Goal: Transaction & Acquisition: Purchase product/service

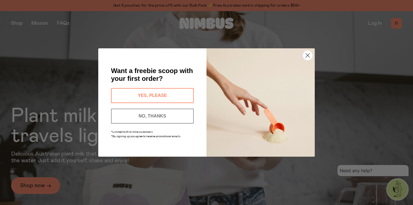
click at [138, 95] on button "YES, PLEASE" at bounding box center [152, 95] width 83 height 15
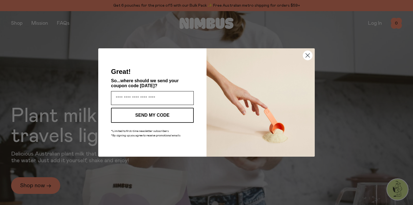
click at [138, 96] on input "Enter your email address" at bounding box center [152, 98] width 83 height 14
type input "**********"
click at [144, 110] on button "SEND MY CODE" at bounding box center [152, 115] width 83 height 15
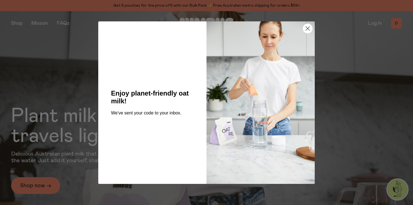
click at [305, 27] on circle "Close dialog" at bounding box center [307, 28] width 9 height 9
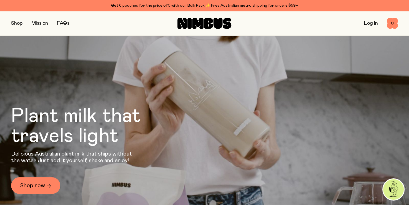
click at [63, 24] on link "FAQs" at bounding box center [63, 23] width 12 height 5
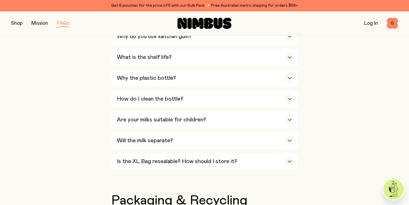
scroll to position [416, 0]
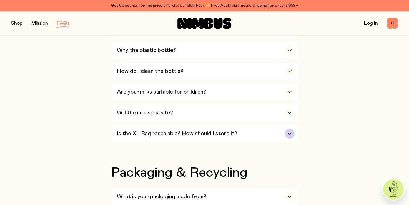
click at [288, 133] on icon "button" at bounding box center [289, 134] width 3 height 2
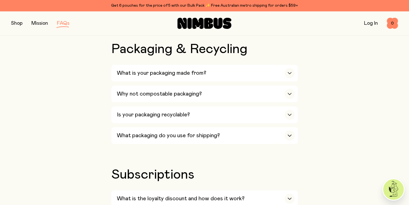
scroll to position [583, 0]
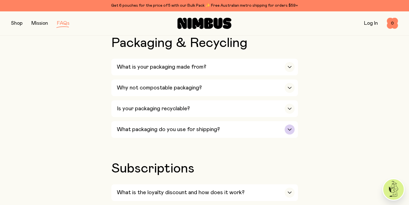
click at [289, 128] on icon "button" at bounding box center [289, 129] width 3 height 2
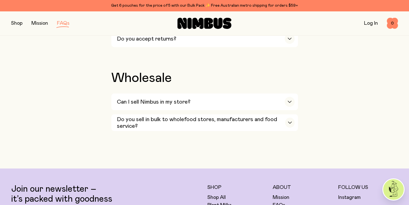
scroll to position [1054, 0]
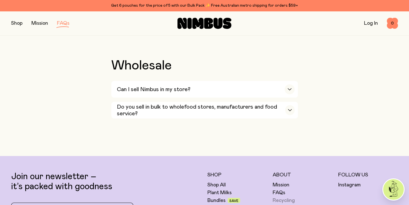
click at [279, 197] on link "Recycling" at bounding box center [283, 200] width 22 height 7
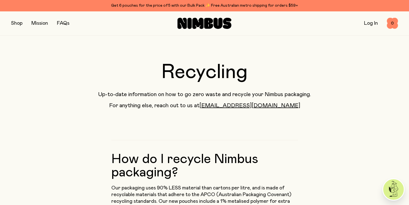
click at [17, 24] on button "button" at bounding box center [16, 23] width 11 height 8
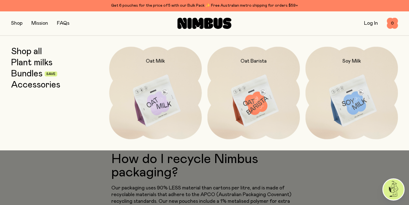
click at [25, 53] on link "Shop all" at bounding box center [26, 52] width 31 height 10
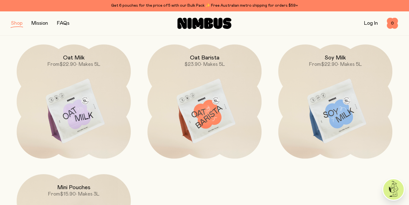
scroll to position [83, 0]
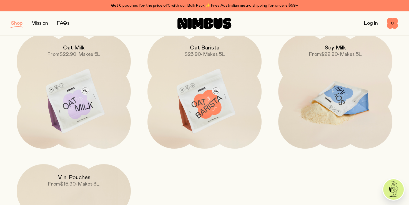
click at [345, 102] on img at bounding box center [335, 101] width 114 height 134
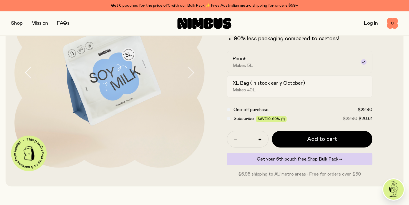
scroll to position [83, 0]
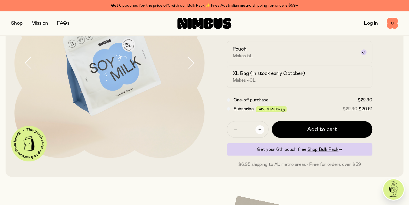
click at [260, 129] on icon "button" at bounding box center [259, 129] width 3 height 3
click at [259, 129] on icon "button" at bounding box center [259, 129] width 3 height 3
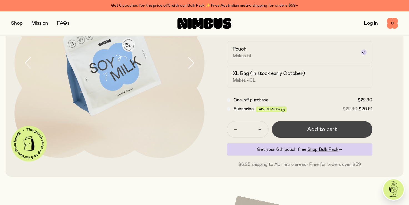
click at [304, 128] on button "Add to cart" at bounding box center [322, 129] width 101 height 17
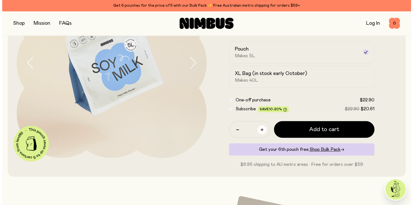
scroll to position [0, 0]
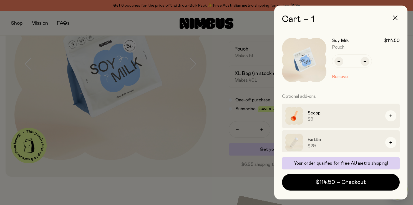
click at [397, 17] on icon "button" at bounding box center [395, 18] width 4 height 4
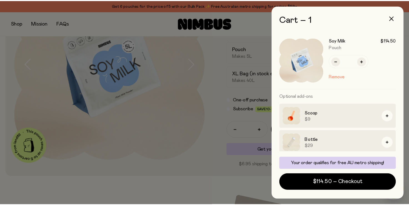
scroll to position [83, 0]
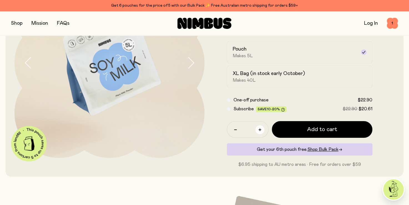
click at [259, 129] on icon "button" at bounding box center [259, 129] width 3 height 3
type input "*"
click at [325, 149] on span "Shop Bulk Pack" at bounding box center [322, 149] width 31 height 4
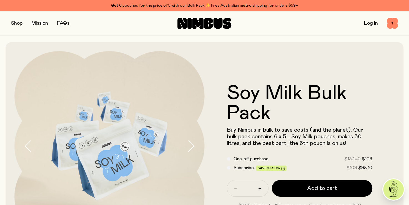
scroll to position [28, 0]
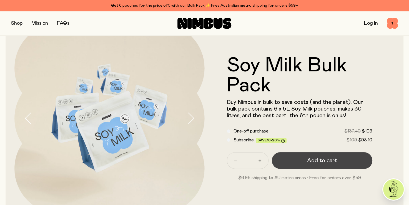
click at [314, 160] on span "Add to cart" at bounding box center [322, 161] width 30 height 8
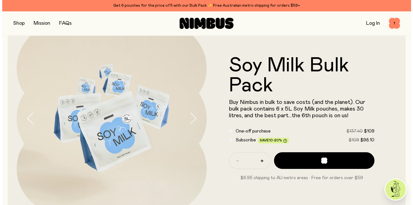
scroll to position [0, 0]
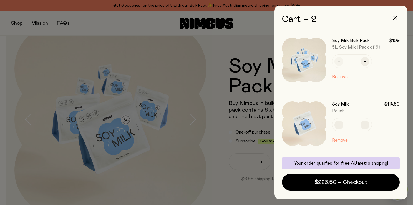
click at [342, 140] on button "Remove" at bounding box center [340, 140] width 16 height 7
